Goal: Transaction & Acquisition: Purchase product/service

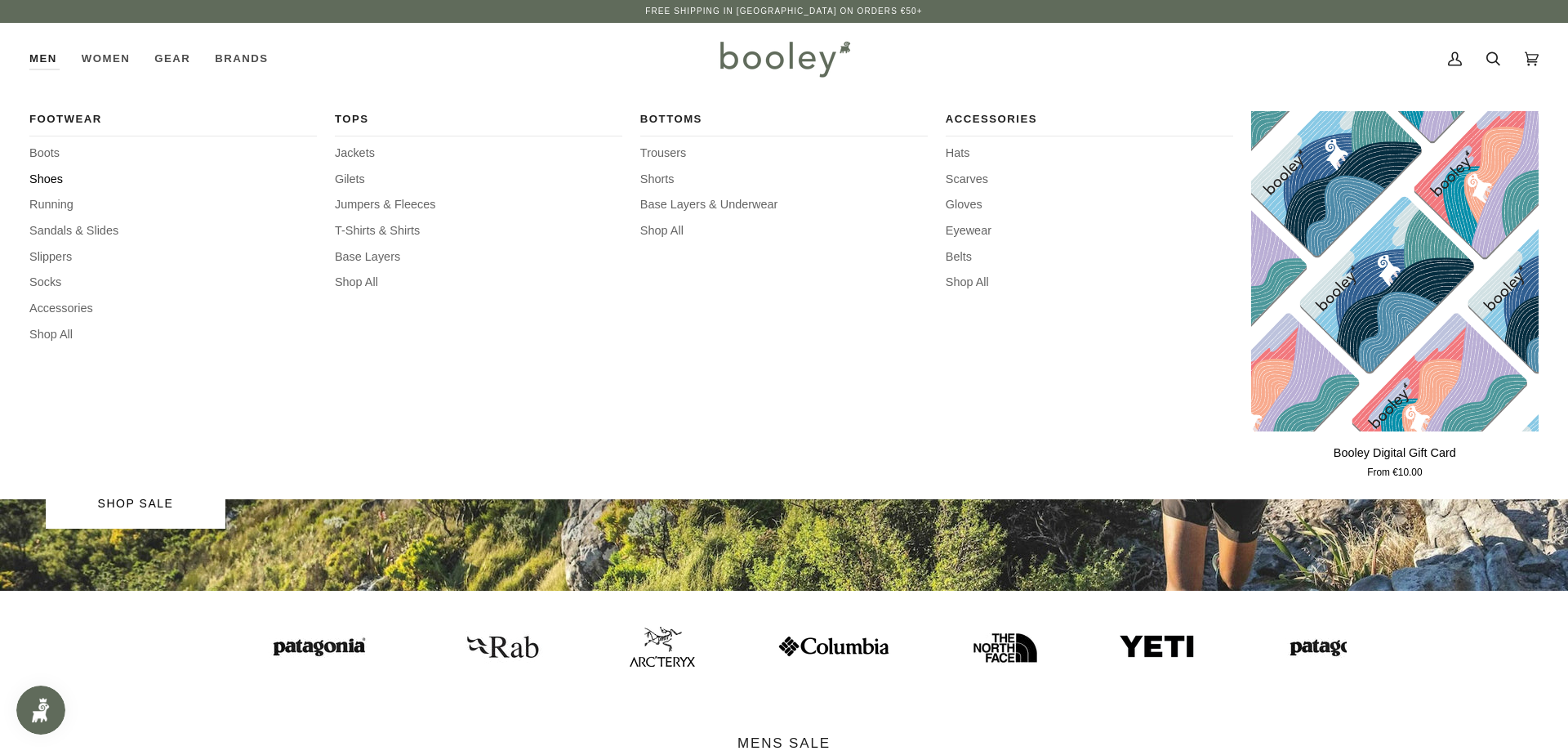
click at [44, 184] on span "Shoes" at bounding box center [173, 180] width 288 height 18
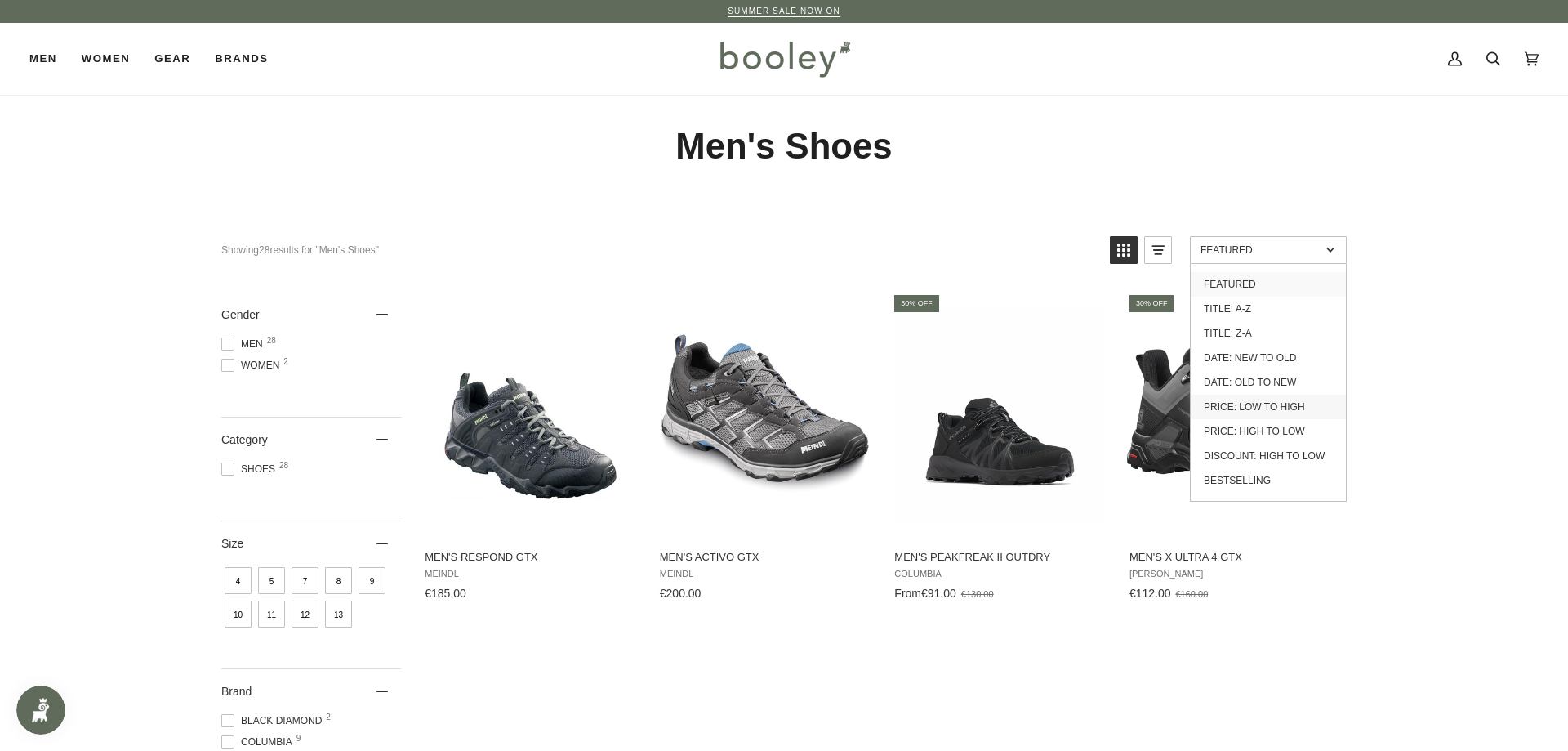
click at [1301, 419] on link "Price: Low to High" at bounding box center [1268, 407] width 156 height 24
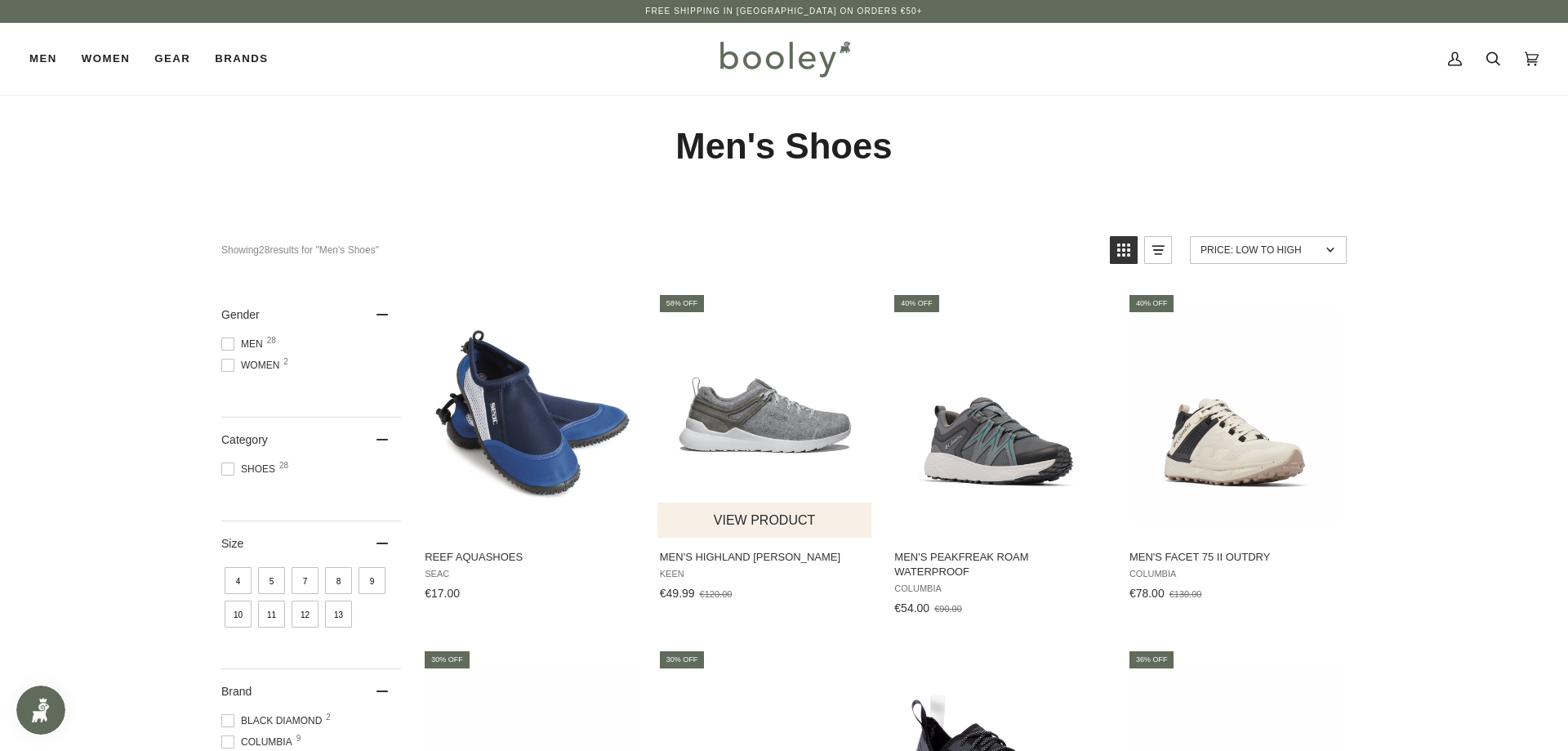
click at [731, 426] on img "Men's Highland Arway" at bounding box center [766, 414] width 217 height 217
